Goal: Information Seeking & Learning: Learn about a topic

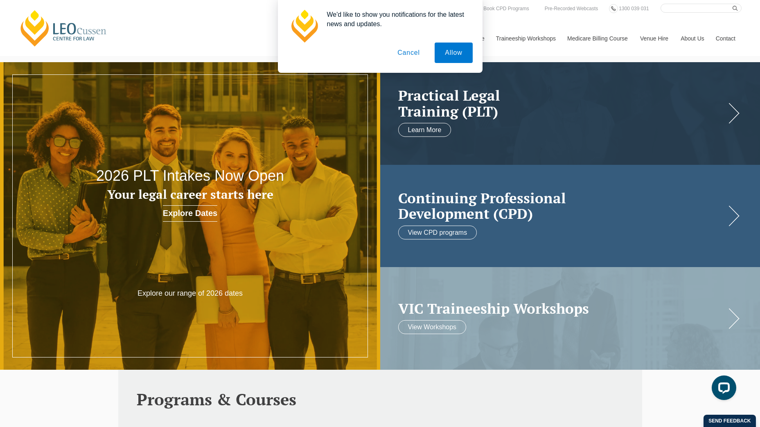
click at [514, 224] on link at bounding box center [570, 216] width 380 height 103
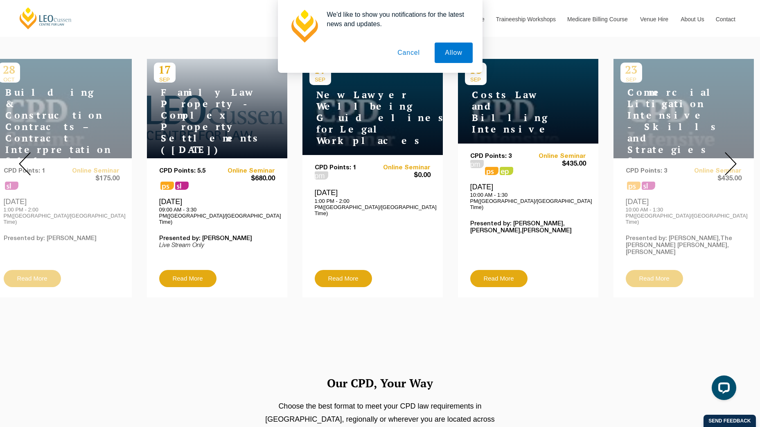
scroll to position [317, 0]
click at [732, 162] on img at bounding box center [731, 163] width 12 height 23
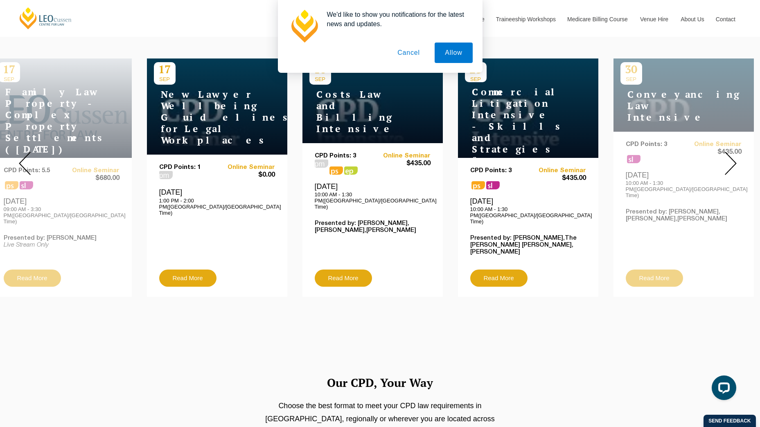
click at [732, 162] on img at bounding box center [731, 163] width 12 height 23
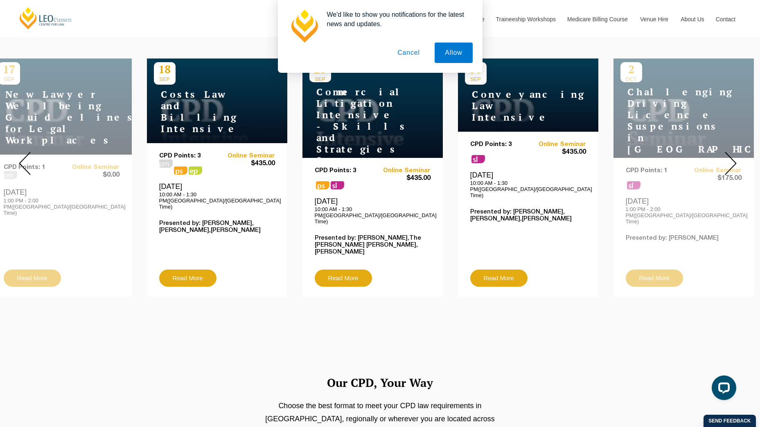
click at [732, 162] on img at bounding box center [731, 163] width 12 height 23
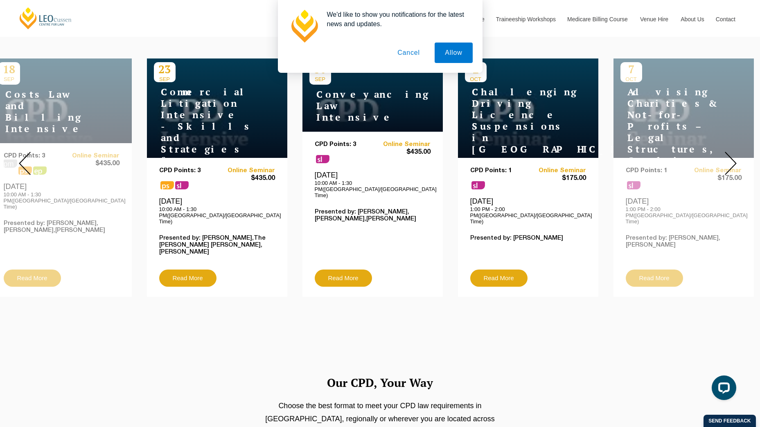
click at [732, 162] on img at bounding box center [731, 163] width 12 height 23
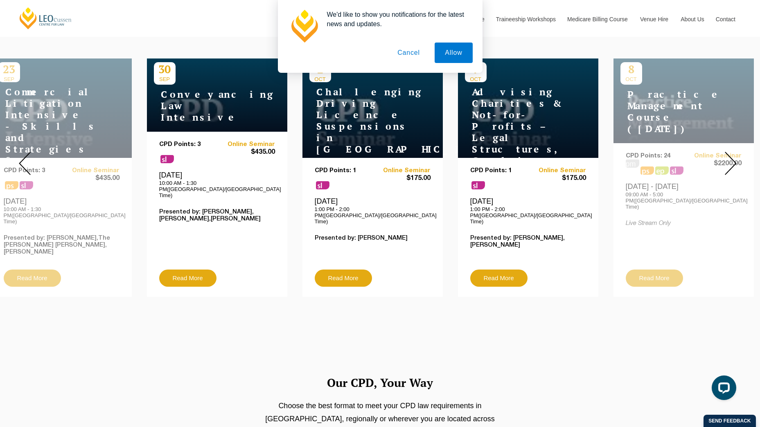
click at [732, 162] on img at bounding box center [731, 163] width 12 height 23
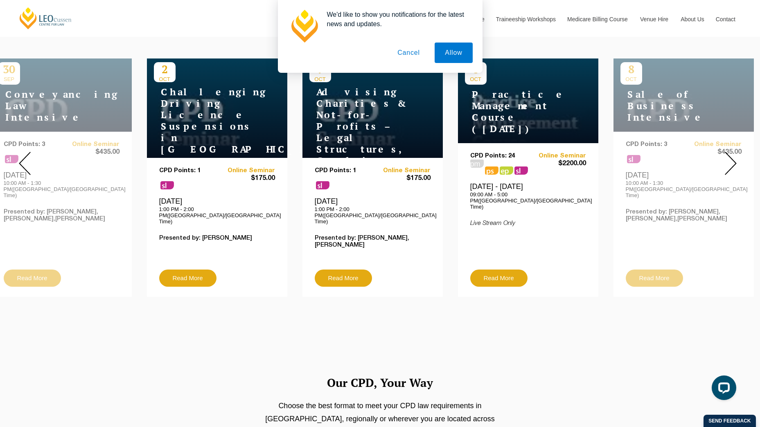
click at [732, 162] on img at bounding box center [731, 163] width 12 height 23
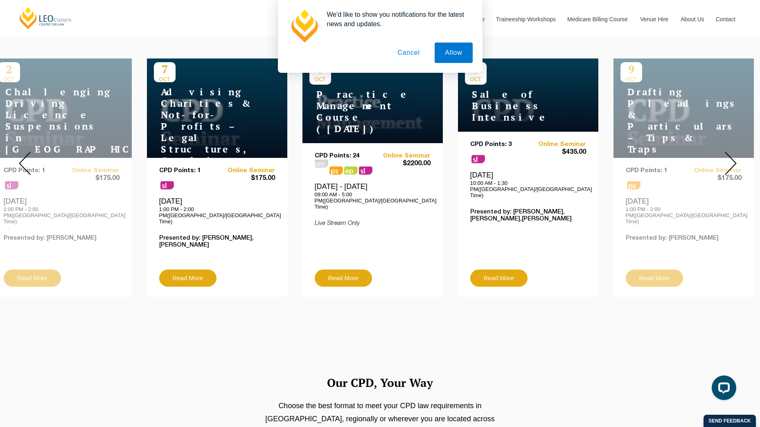
click at [732, 162] on img at bounding box center [731, 163] width 12 height 23
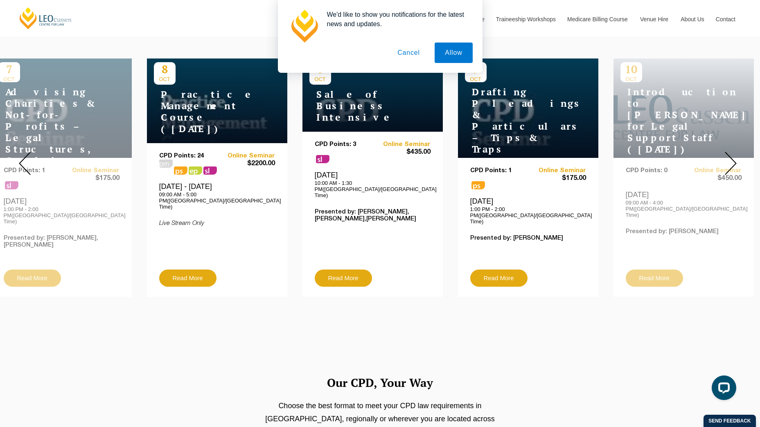
click at [732, 162] on img at bounding box center [731, 163] width 12 height 23
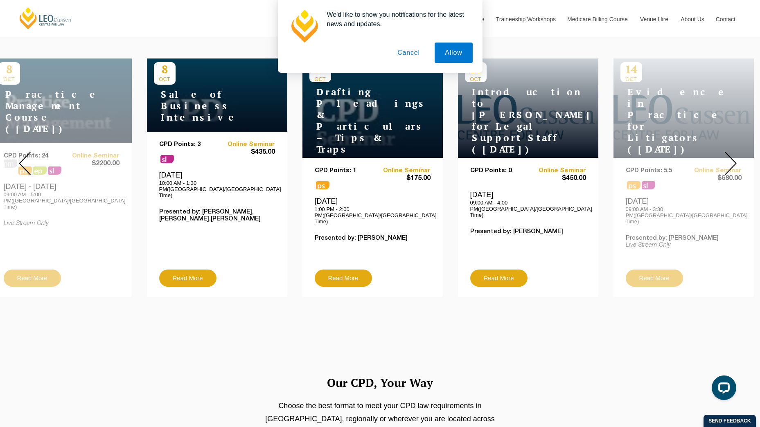
click at [732, 161] on img at bounding box center [731, 163] width 12 height 23
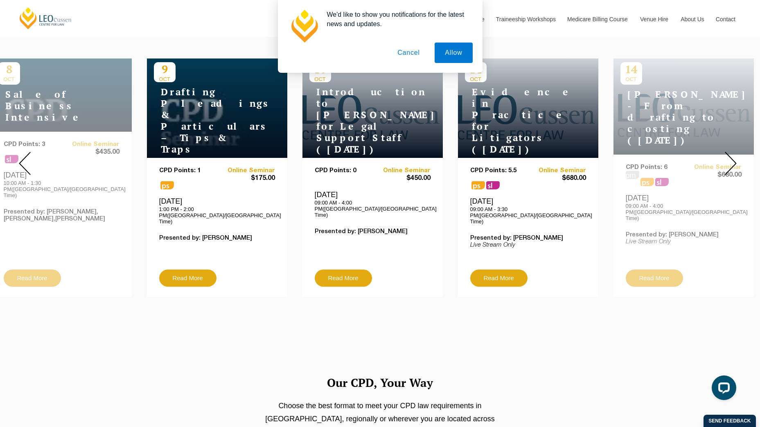
click at [732, 161] on img at bounding box center [731, 163] width 12 height 23
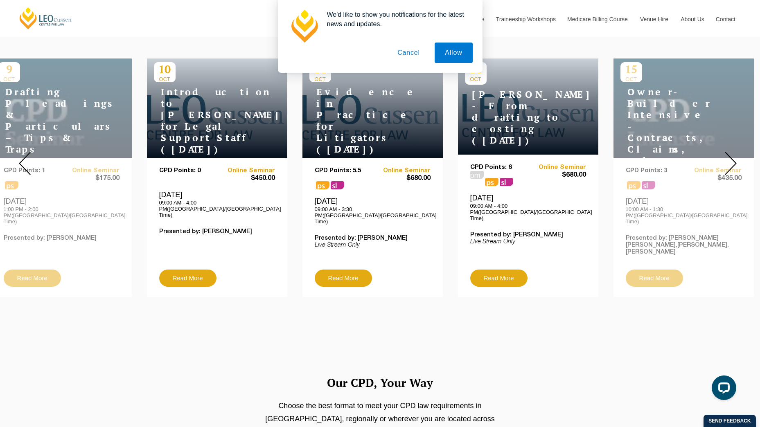
click at [732, 161] on img at bounding box center [731, 163] width 12 height 23
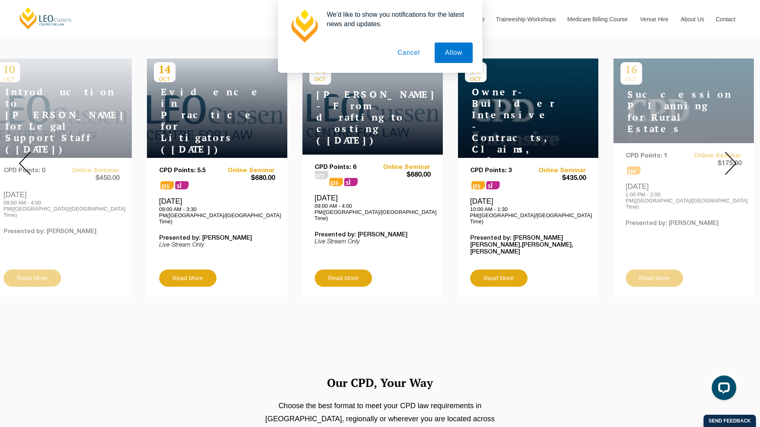
click at [732, 161] on img at bounding box center [731, 163] width 12 height 23
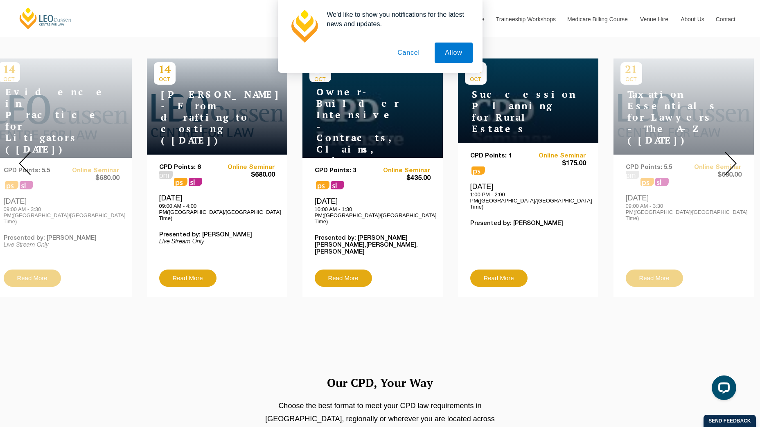
click at [731, 161] on img at bounding box center [731, 163] width 12 height 23
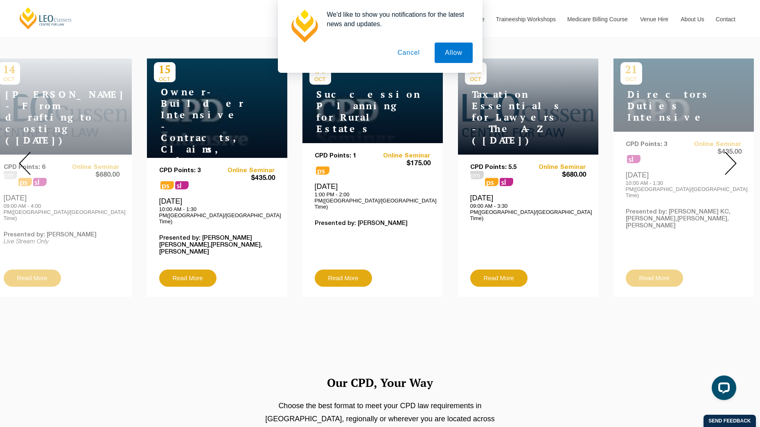
click at [731, 161] on img at bounding box center [731, 163] width 12 height 23
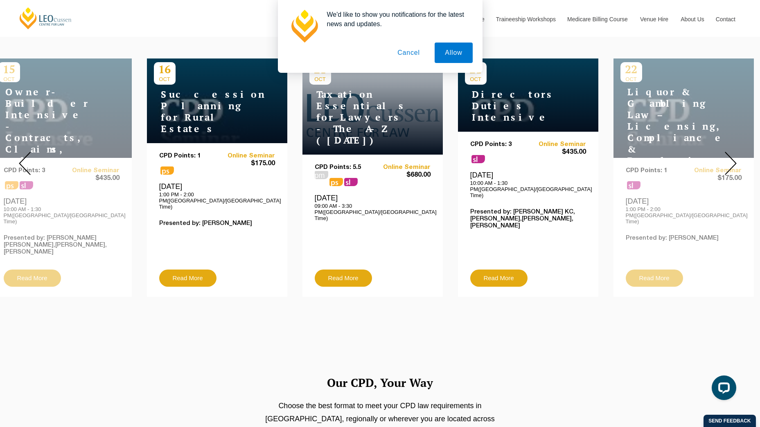
click at [731, 158] on img at bounding box center [731, 163] width 12 height 23
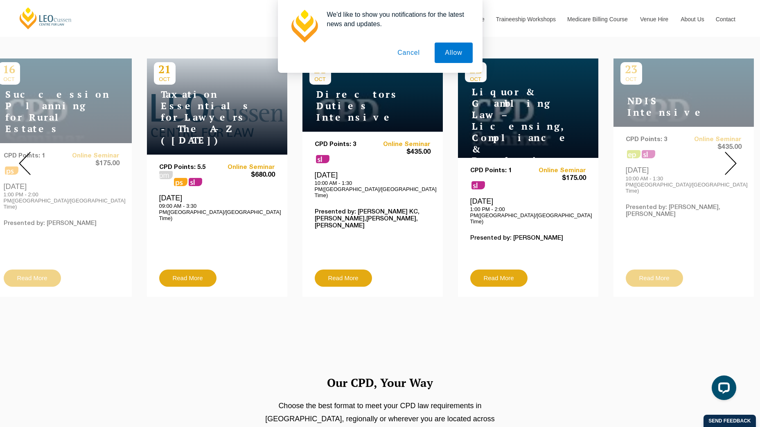
click at [731, 161] on img at bounding box center [731, 163] width 12 height 23
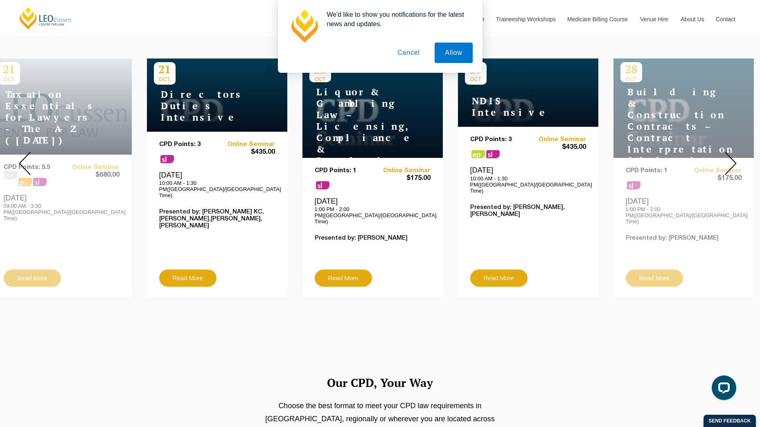
click at [732, 158] on img at bounding box center [731, 163] width 12 height 23
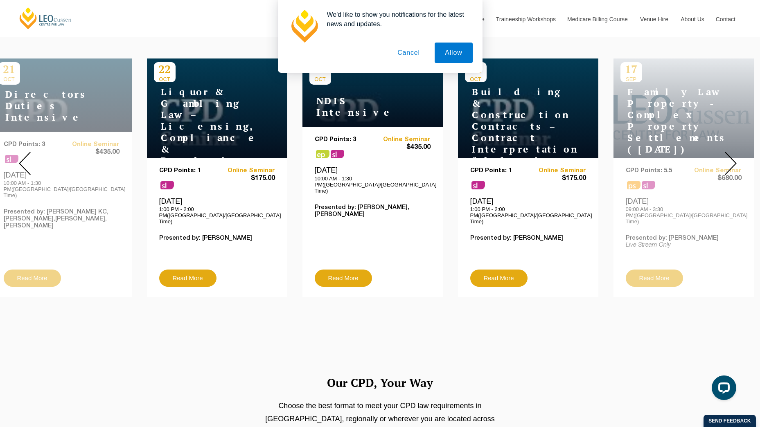
click at [733, 153] on img at bounding box center [731, 163] width 12 height 23
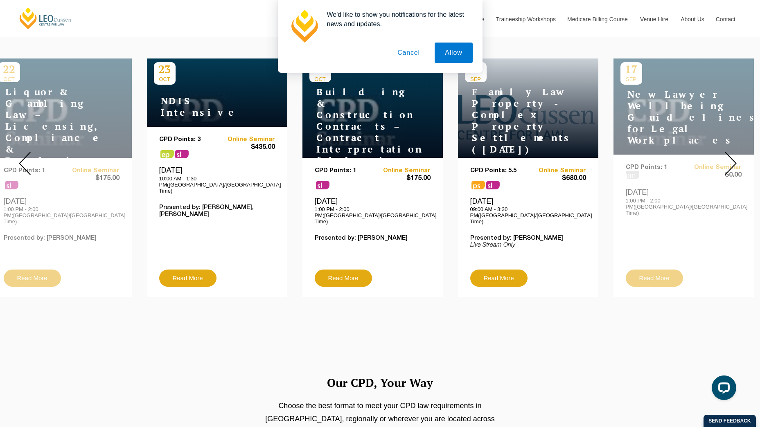
click at [733, 153] on img at bounding box center [731, 163] width 12 height 23
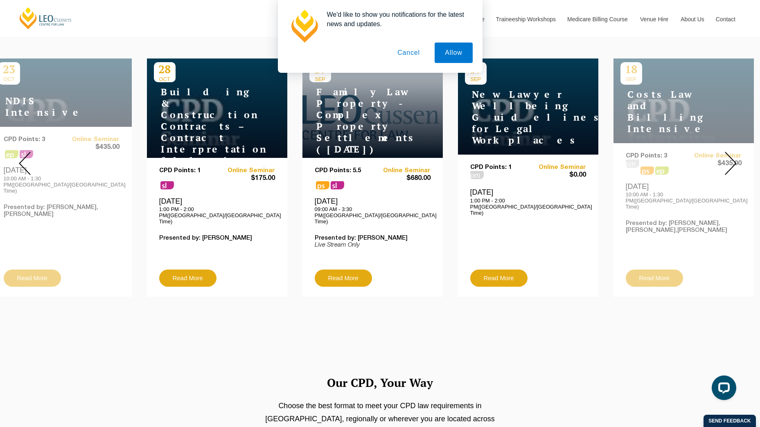
click at [734, 152] on img at bounding box center [731, 163] width 12 height 23
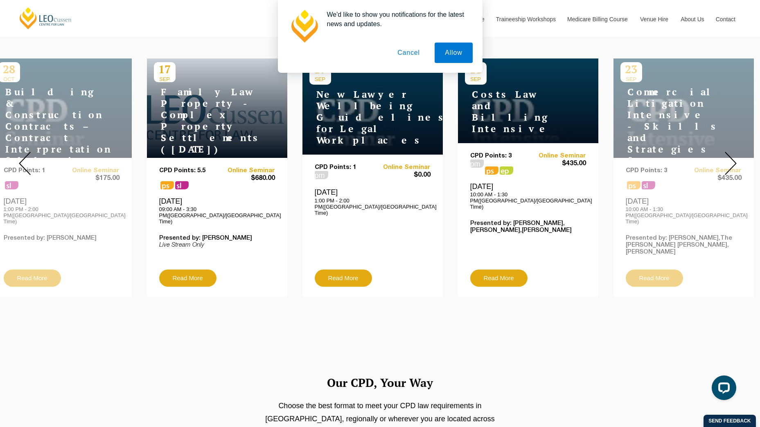
click at [734, 152] on img at bounding box center [731, 163] width 12 height 23
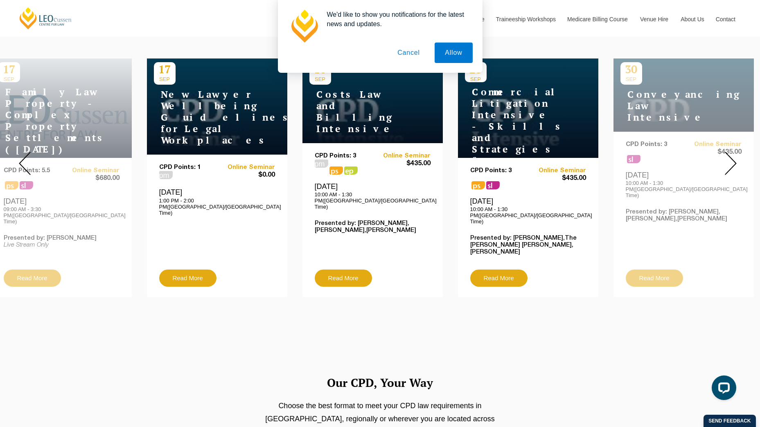
click at [734, 152] on img at bounding box center [731, 163] width 12 height 23
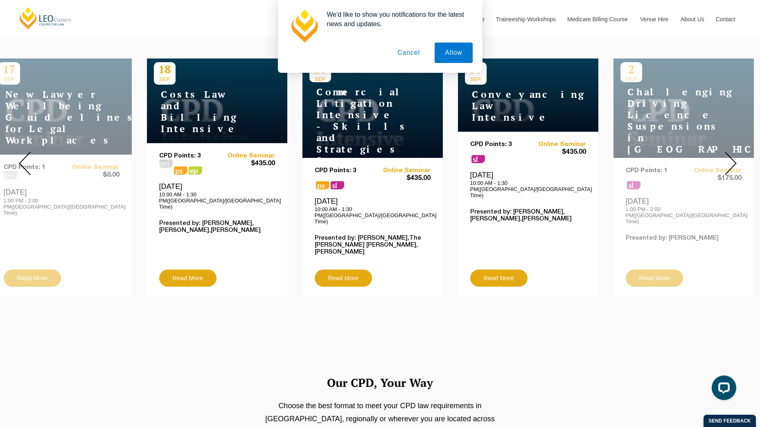
click at [734, 152] on img at bounding box center [731, 163] width 12 height 23
